Goal: Information Seeking & Learning: Learn about a topic

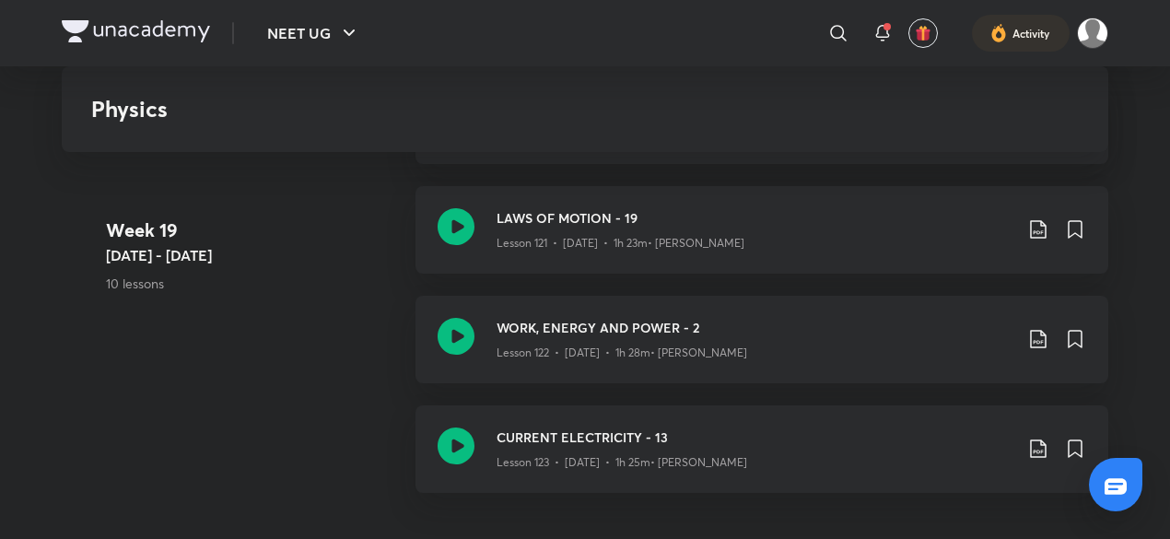
click at [0, 2] on header "NEET UG ​ Activity" at bounding box center [585, 33] width 1170 height 66
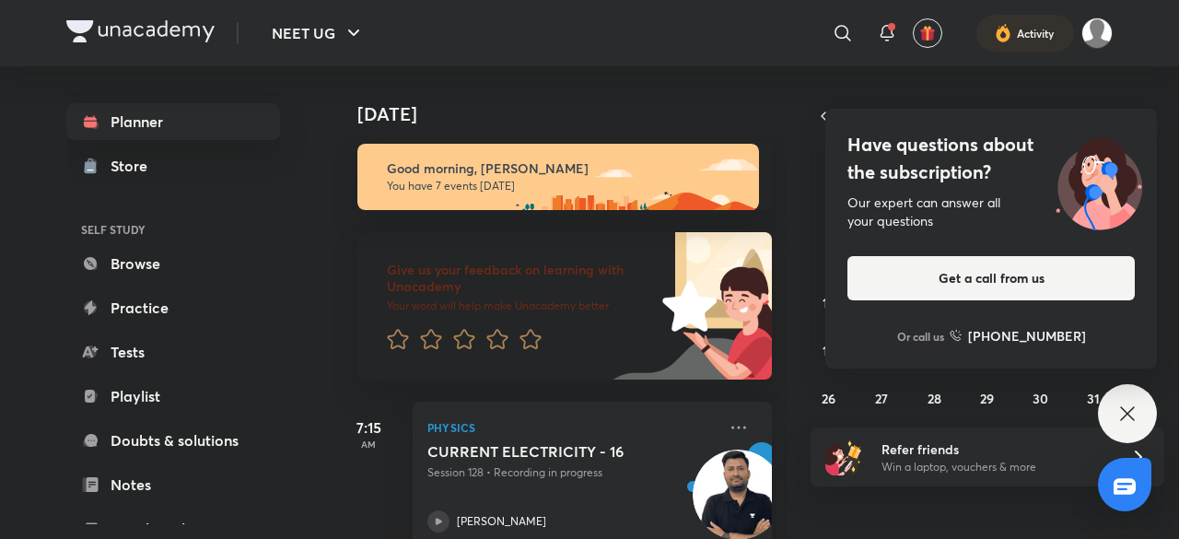
click at [652, 254] on img at bounding box center [686, 305] width 172 height 147
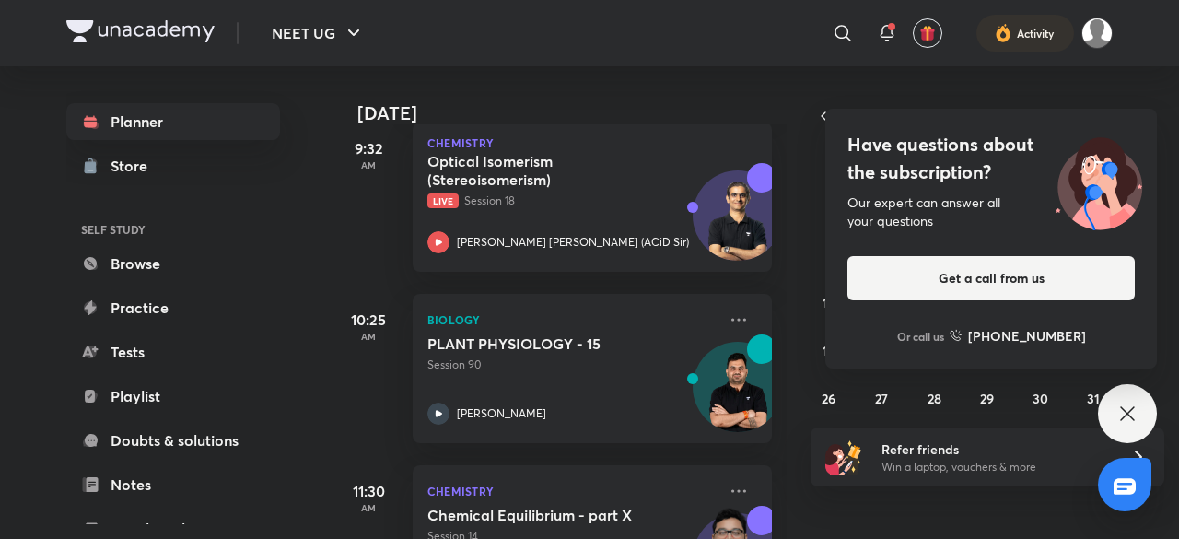
scroll to position [623, 0]
click at [718, 307] on div "Biology PLANT PHYSIOLOGY - 15 Session 90 [PERSON_NAME]" at bounding box center [592, 367] width 359 height 149
click at [728, 320] on icon at bounding box center [739, 319] width 22 height 22
click at [728, 315] on icon at bounding box center [739, 319] width 22 height 22
click at [789, 351] on icon at bounding box center [786, 360] width 18 height 18
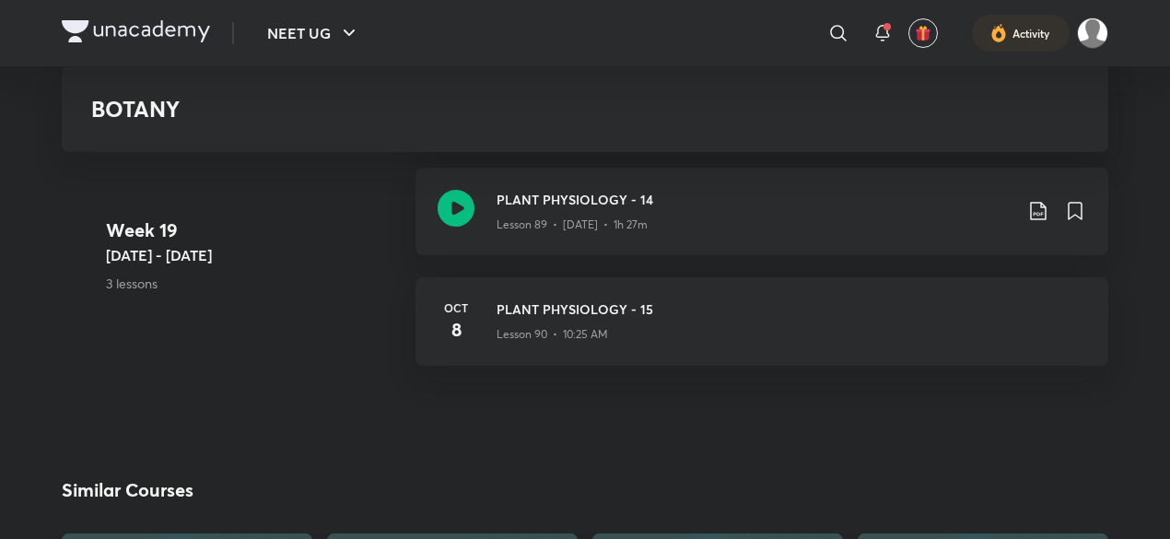
scroll to position [12014, 0]
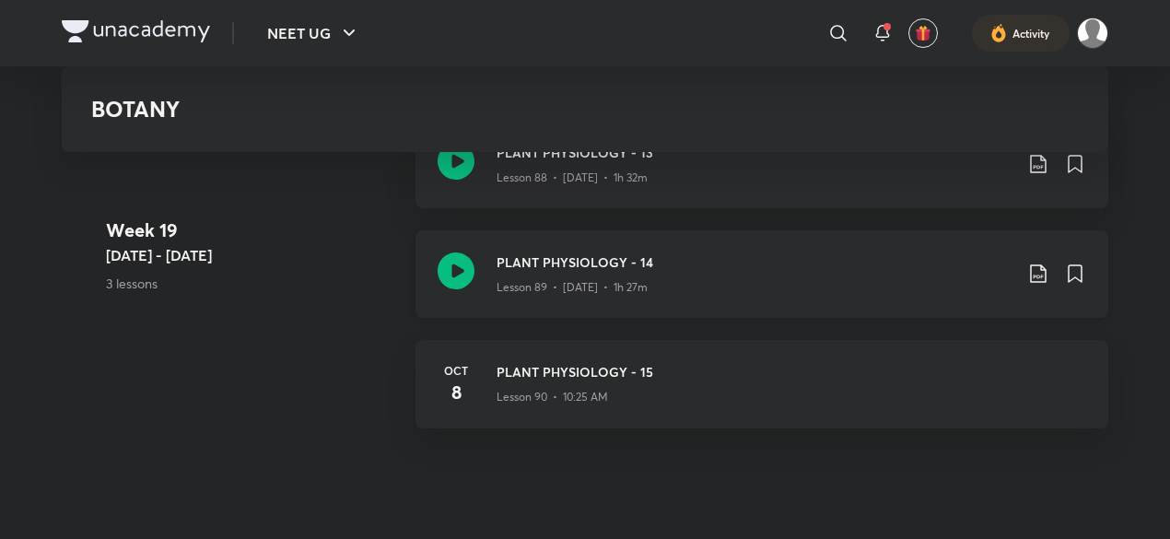
click at [1040, 274] on icon at bounding box center [1038, 274] width 22 height 22
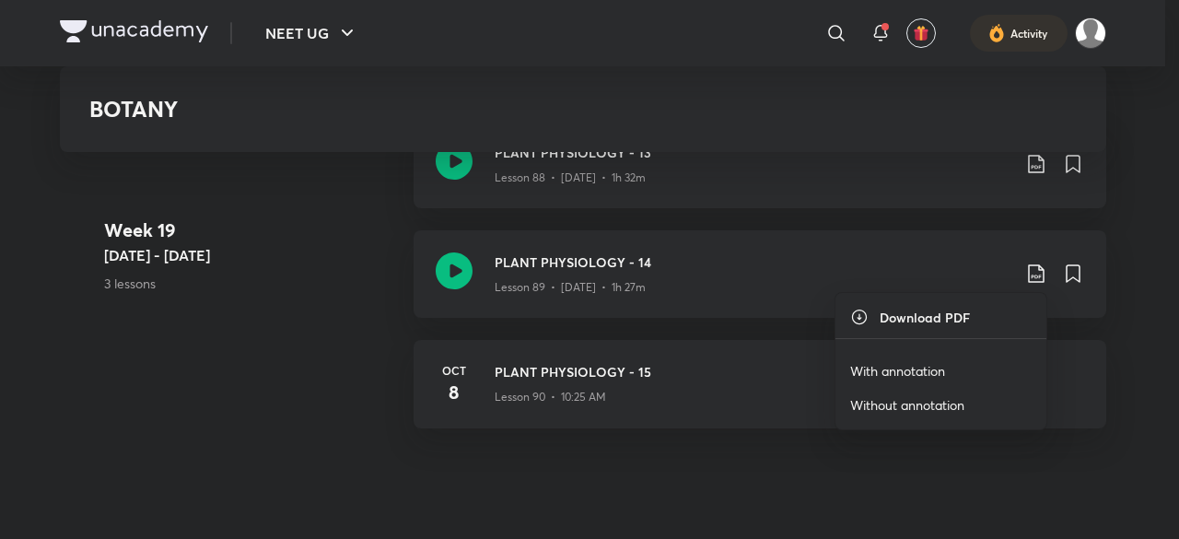
click at [928, 375] on p "With annotation" at bounding box center [897, 370] width 95 height 19
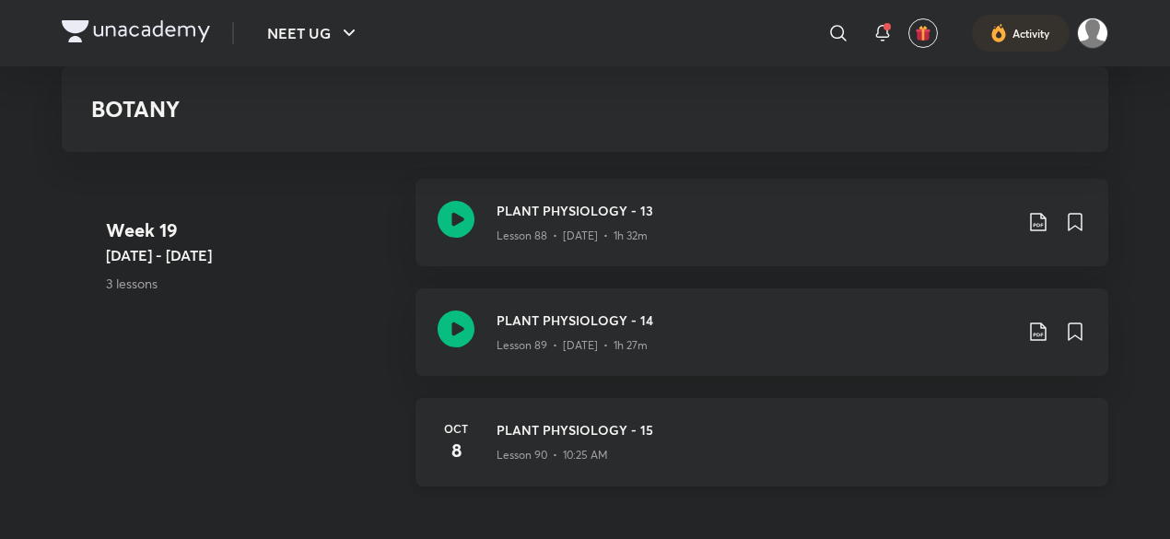
scroll to position [11958, 0]
click at [1038, 333] on icon at bounding box center [1038, 330] width 16 height 18
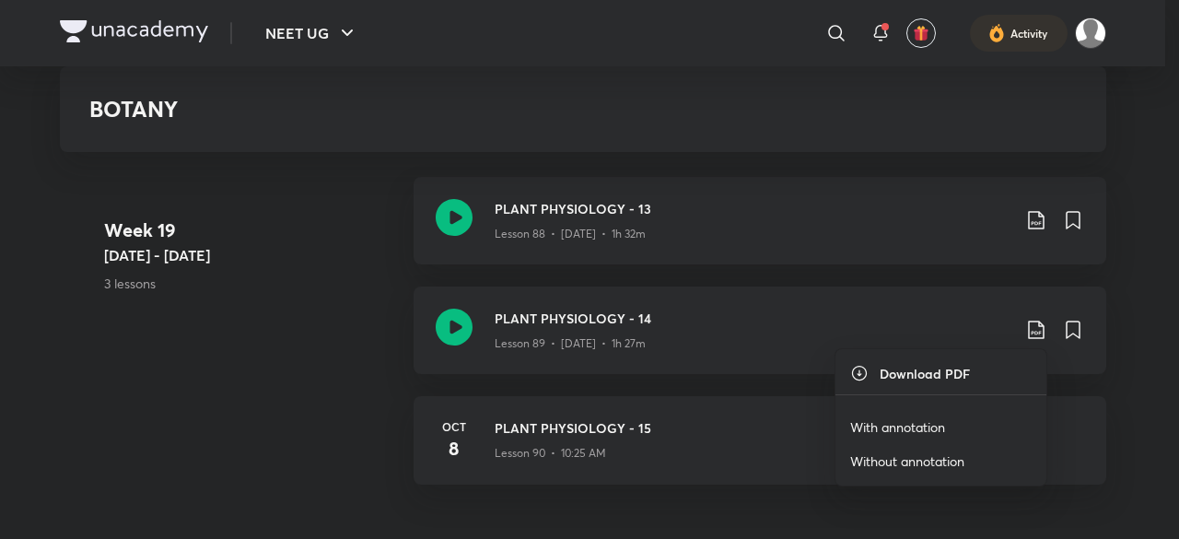
click at [883, 426] on p "With annotation" at bounding box center [897, 426] width 95 height 19
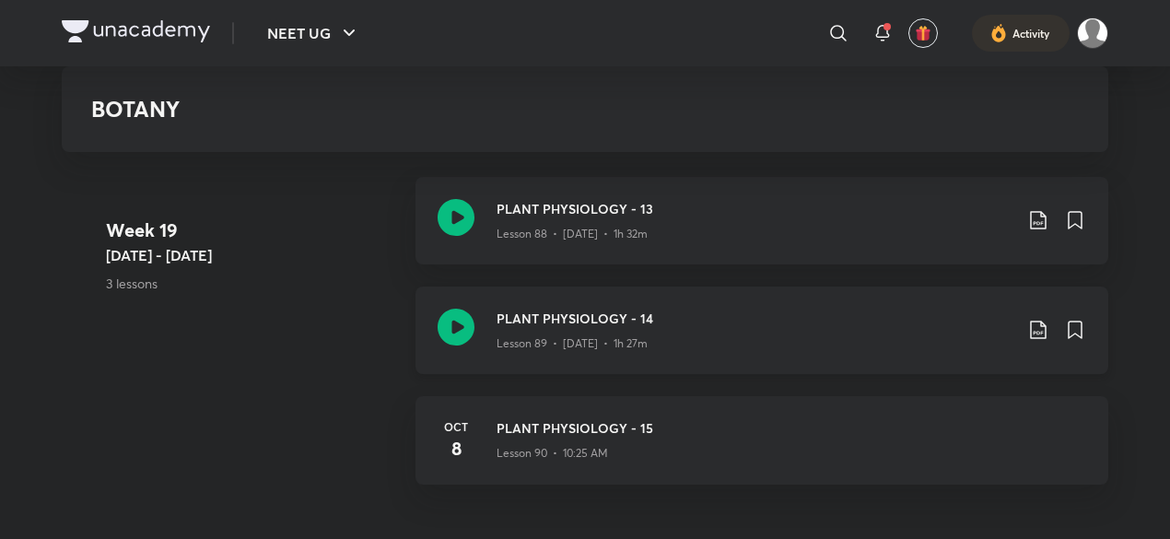
click at [519, 317] on h3 "PLANT PHYSIOLOGY - 14" at bounding box center [754, 318] width 516 height 19
